Goal: Task Accomplishment & Management: Use online tool/utility

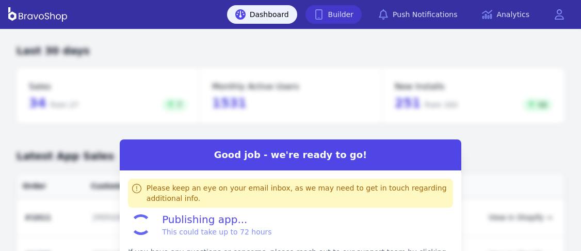
click at [347, 14] on link "Builder" at bounding box center [333, 14] width 57 height 19
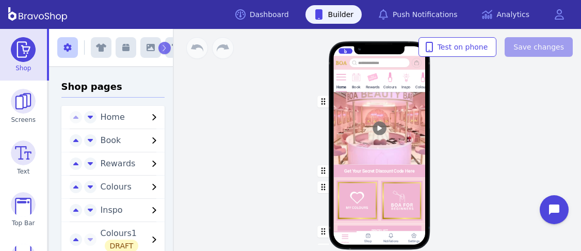
click at [274, 75] on div "Home Book Rewards Colours Inspo Colours1 Get Your Secret Discount Code Here PRI…" at bounding box center [379, 140] width 403 height 222
click at [264, 130] on div "Home Book Rewards Colours Inspo Colours1 Get Your Secret Discount Code Here PRI…" at bounding box center [379, 140] width 403 height 222
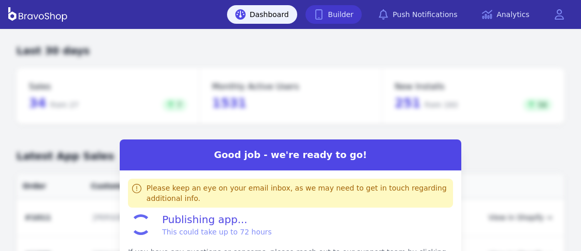
click at [347, 14] on link "Builder" at bounding box center [333, 14] width 57 height 19
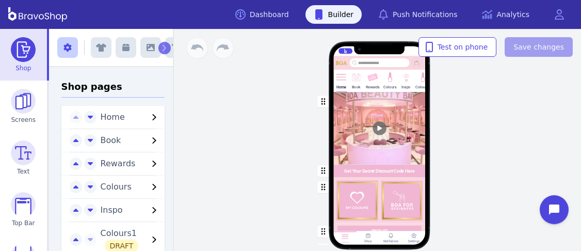
click at [274, 75] on div "Home Book Rewards Colours Inspo Colours1 Get Your Secret Discount Code Here PRI…" at bounding box center [379, 140] width 403 height 222
click at [264, 130] on div "Home Book Rewards Colours Inspo Colours1 Get Your Secret Discount Code Here PRI…" at bounding box center [379, 140] width 403 height 222
